Goal: Navigation & Orientation: Go to known website

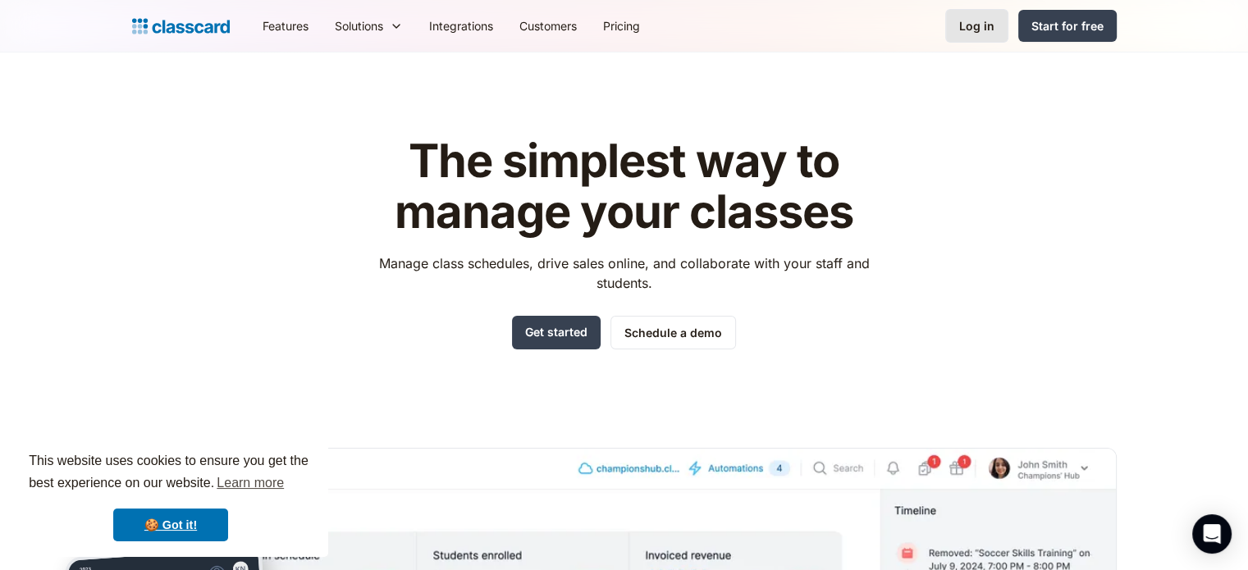
click at [978, 31] on div "Log in" at bounding box center [976, 25] width 35 height 17
